Goal: Task Accomplishment & Management: Manage account settings

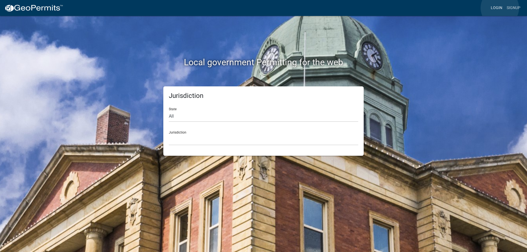
click at [500, 8] on link "Login" at bounding box center [497, 8] width 16 height 10
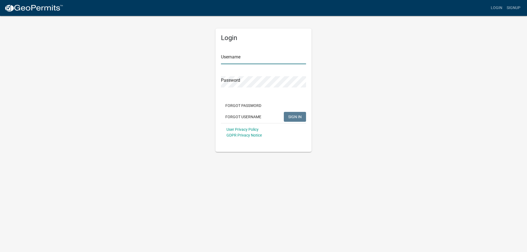
type input "[PERSON_NAME][EMAIL_ADDRESS][PERSON_NAME][DOMAIN_NAME]"
click at [288, 119] on span "SIGN IN" at bounding box center [294, 116] width 13 height 4
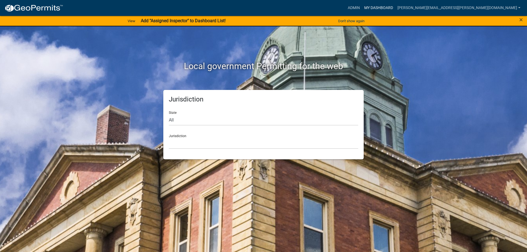
click at [395, 7] on link "My Dashboard" at bounding box center [378, 8] width 33 height 10
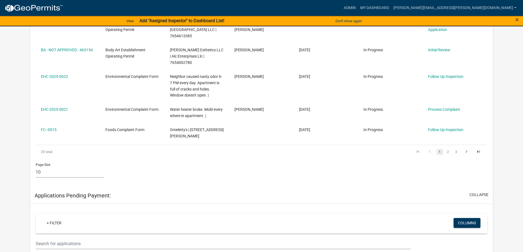
scroll to position [357, 0]
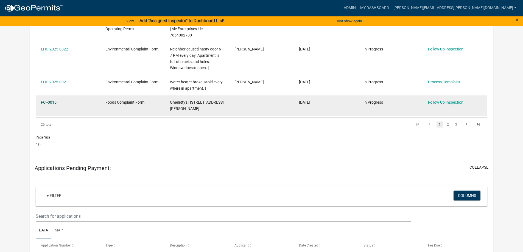
click at [52, 100] on link "FC--0015" at bounding box center [49, 102] width 16 height 4
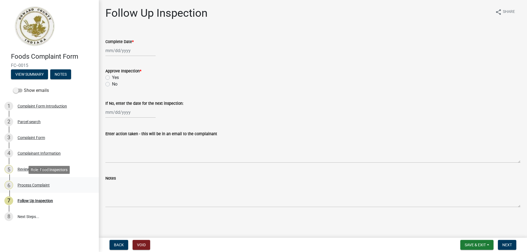
click at [32, 184] on div "Process Complaint" at bounding box center [34, 185] width 32 height 4
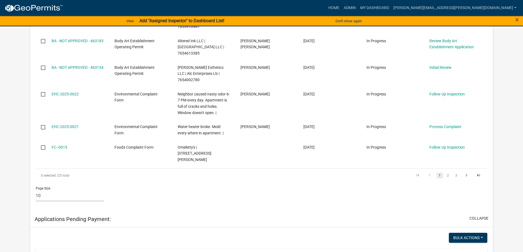
scroll to position [357, 0]
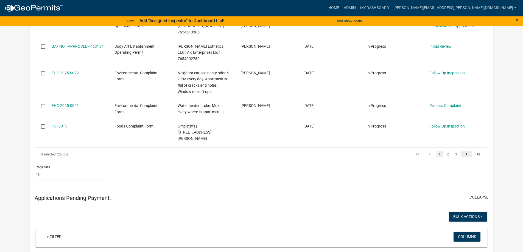
click at [467, 152] on icon "go to next page" at bounding box center [466, 155] width 7 height 7
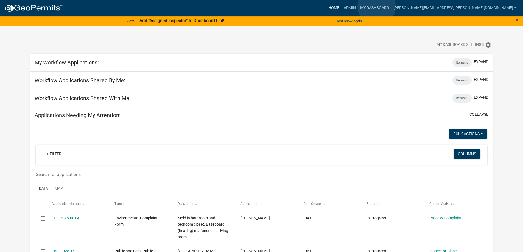
click at [341, 6] on link "Home" at bounding box center [333, 8] width 15 height 10
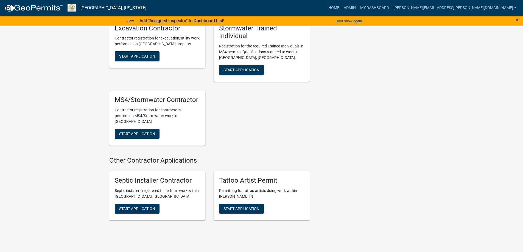
scroll to position [1054, 0]
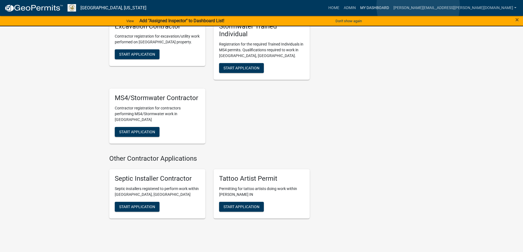
click at [391, 6] on link "My Dashboard" at bounding box center [374, 8] width 33 height 10
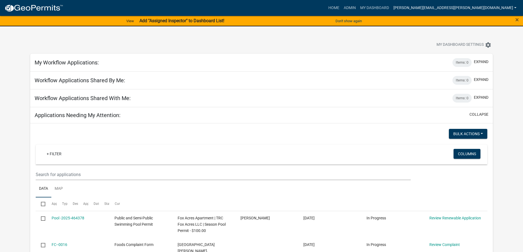
click at [451, 9] on link "[PERSON_NAME][EMAIL_ADDRESS][PERSON_NAME][DOMAIN_NAME]" at bounding box center [454, 8] width 127 height 10
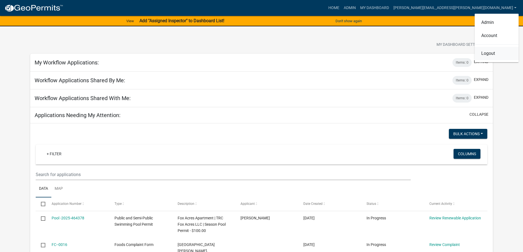
click at [487, 54] on link "Logout" at bounding box center [497, 53] width 44 height 13
